Goal: Information Seeking & Learning: Learn about a topic

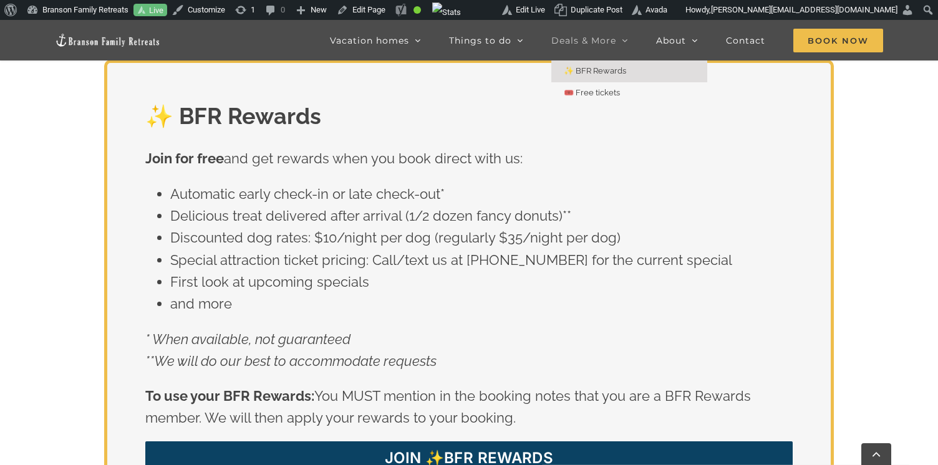
click at [586, 42] on span "Deals & More" at bounding box center [583, 40] width 65 height 9
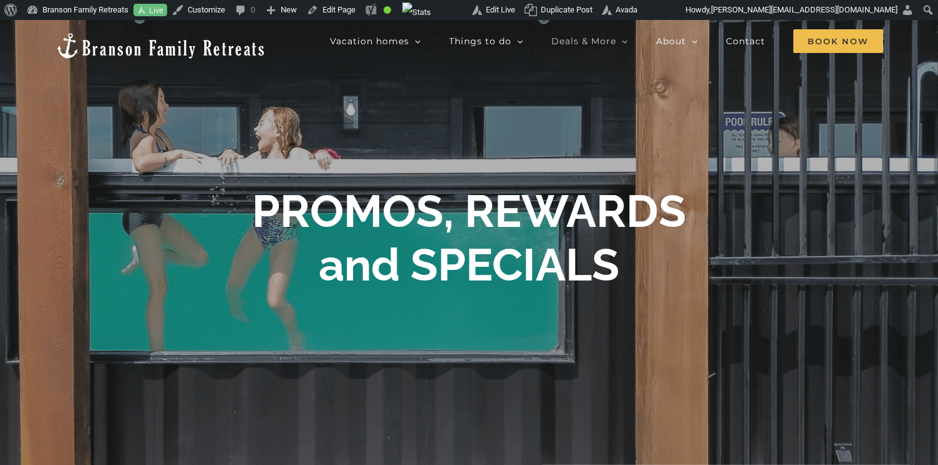
click at [440, 142] on div at bounding box center [469, 242] width 938 height 445
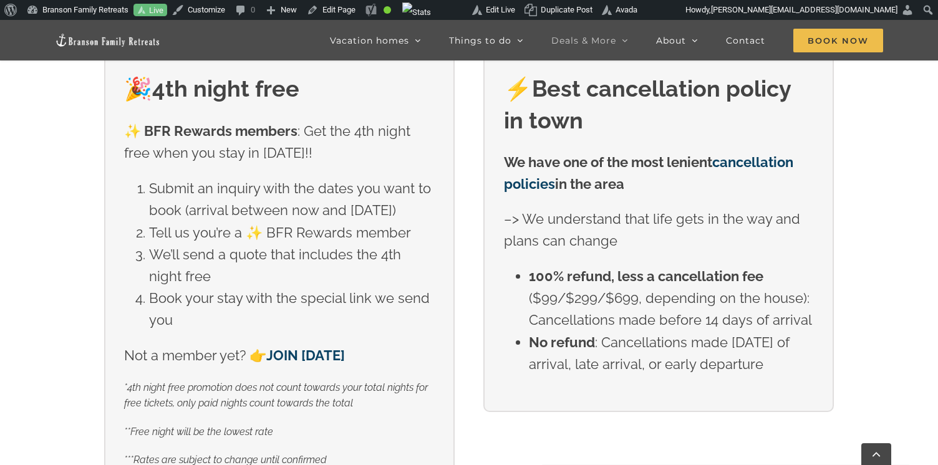
scroll to position [428, 0]
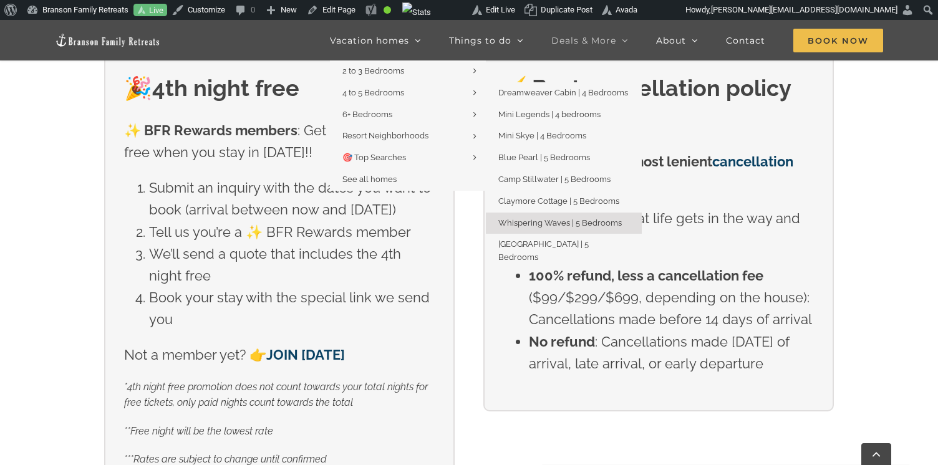
click at [534, 223] on span "Whispering Waves | 5 Bedrooms" at bounding box center [559, 222] width 123 height 9
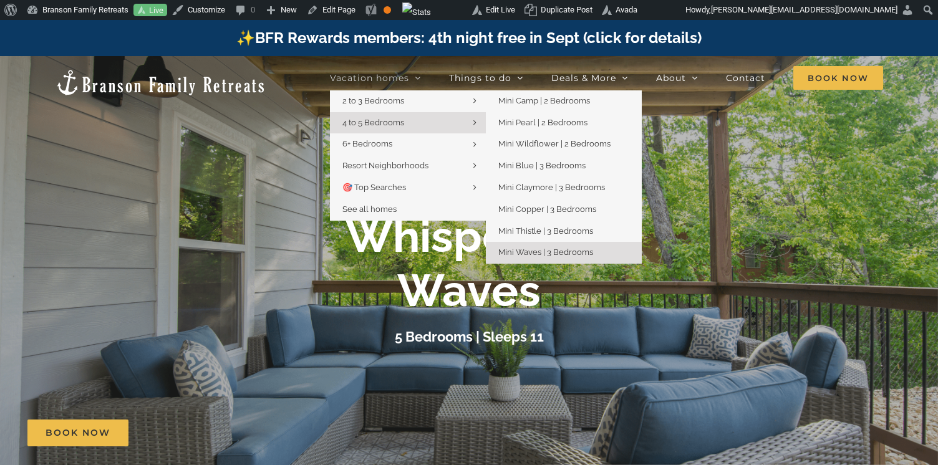
click at [542, 251] on span "Mini Waves | 3 Bedrooms" at bounding box center [545, 252] width 95 height 9
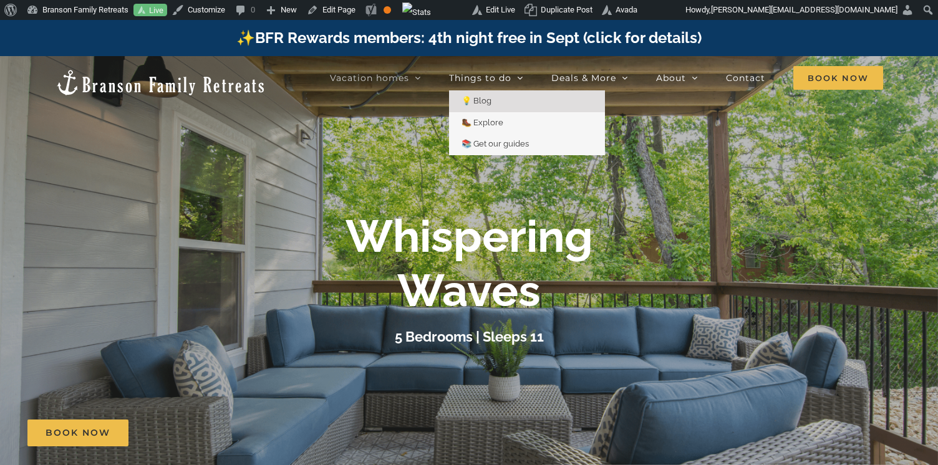
click at [483, 99] on span "💡 Blog" at bounding box center [476, 100] width 30 height 9
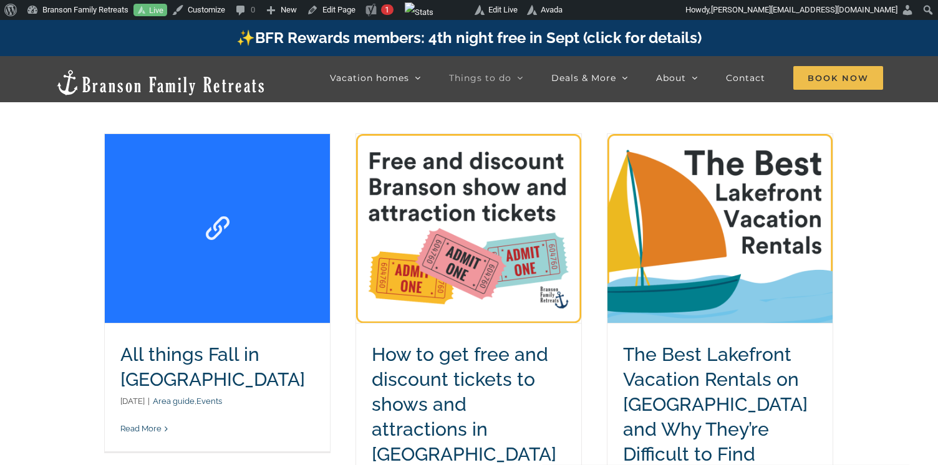
click at [273, 198] on link "All things Fall in Branson" at bounding box center [217, 228] width 225 height 189
